Goal: Transaction & Acquisition: Purchase product/service

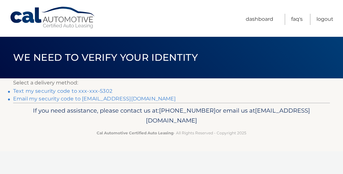
click at [86, 92] on link "Text my security code to xxx-xxx-5302" at bounding box center [62, 91] width 99 height 6
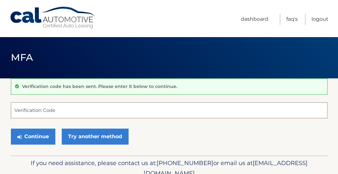
click at [59, 109] on input "Verification Code" at bounding box center [169, 110] width 317 height 16
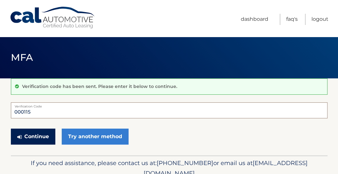
type input "000115"
click at [45, 139] on button "Continue" at bounding box center [33, 137] width 44 height 16
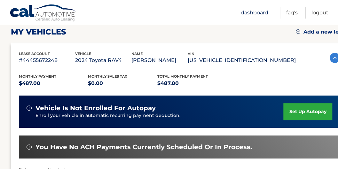
scroll to position [148, 0]
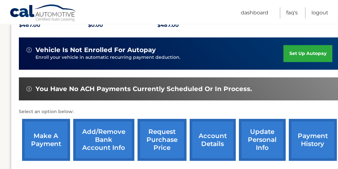
click at [45, 137] on link "make a payment" at bounding box center [46, 140] width 48 height 42
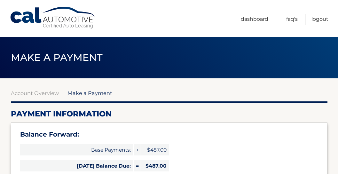
select select "MzFhMWFhMmUtYmQ1Zi00ZmFjLTk4NzItMWUzZTM1MWQzN2U0"
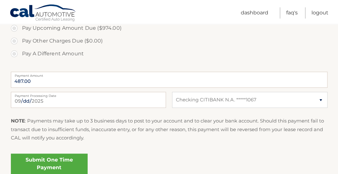
scroll to position [253, 0]
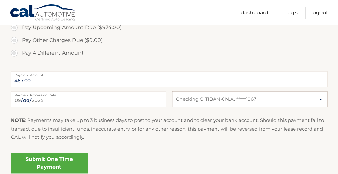
click at [319, 101] on select "Select Bank Account Checking CITIBANK N.A. *****1067" at bounding box center [249, 99] width 155 height 16
click at [172, 91] on select "Select Bank Account Checking CITIBANK N.A. *****1067" at bounding box center [249, 99] width 155 height 16
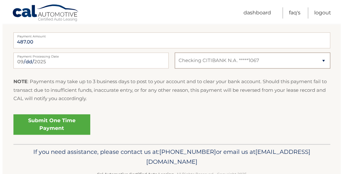
scroll to position [296, 0]
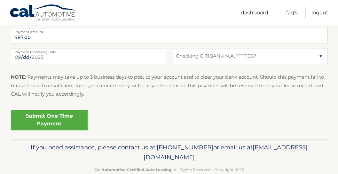
click at [55, 118] on link "Submit One Time Payment" at bounding box center [49, 120] width 77 height 20
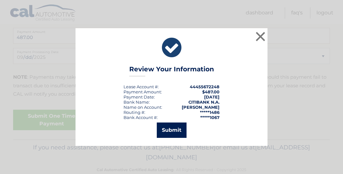
click at [180, 130] on button "Submit" at bounding box center [172, 130] width 30 height 15
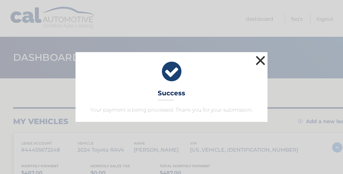
click at [262, 58] on button "×" at bounding box center [260, 60] width 13 height 13
